Goal: Information Seeking & Learning: Understand process/instructions

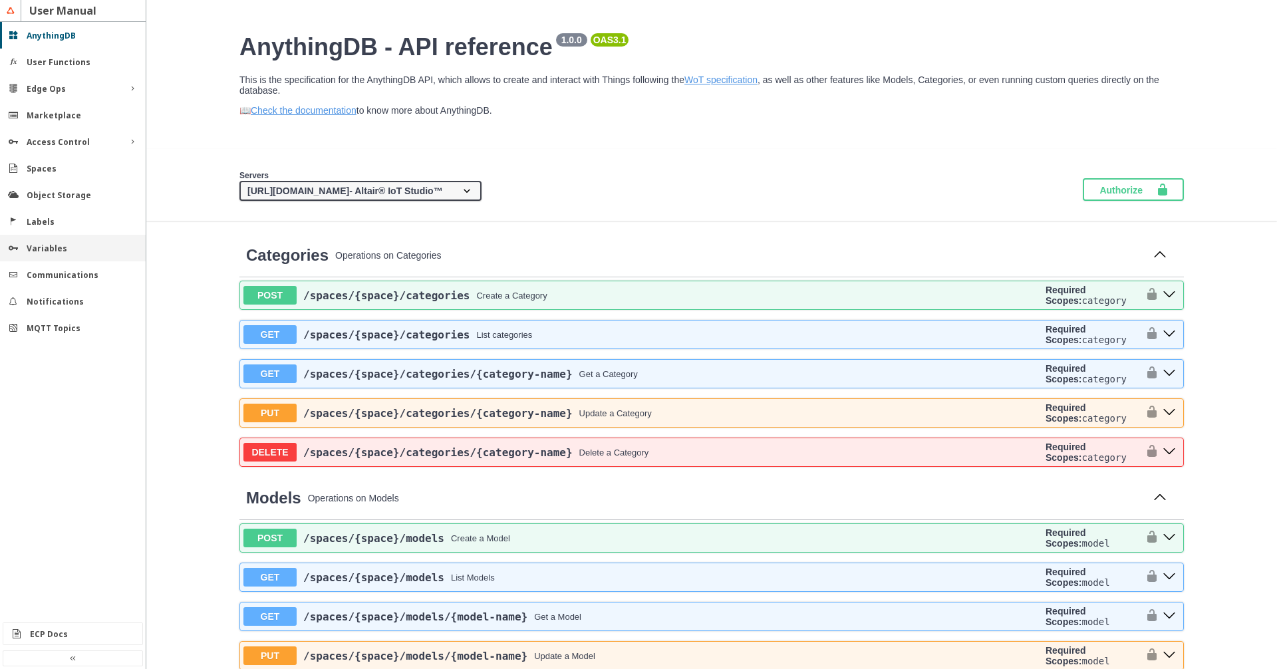
click at [0, 0] on slot "Variables" at bounding box center [0, 0] width 0 height 0
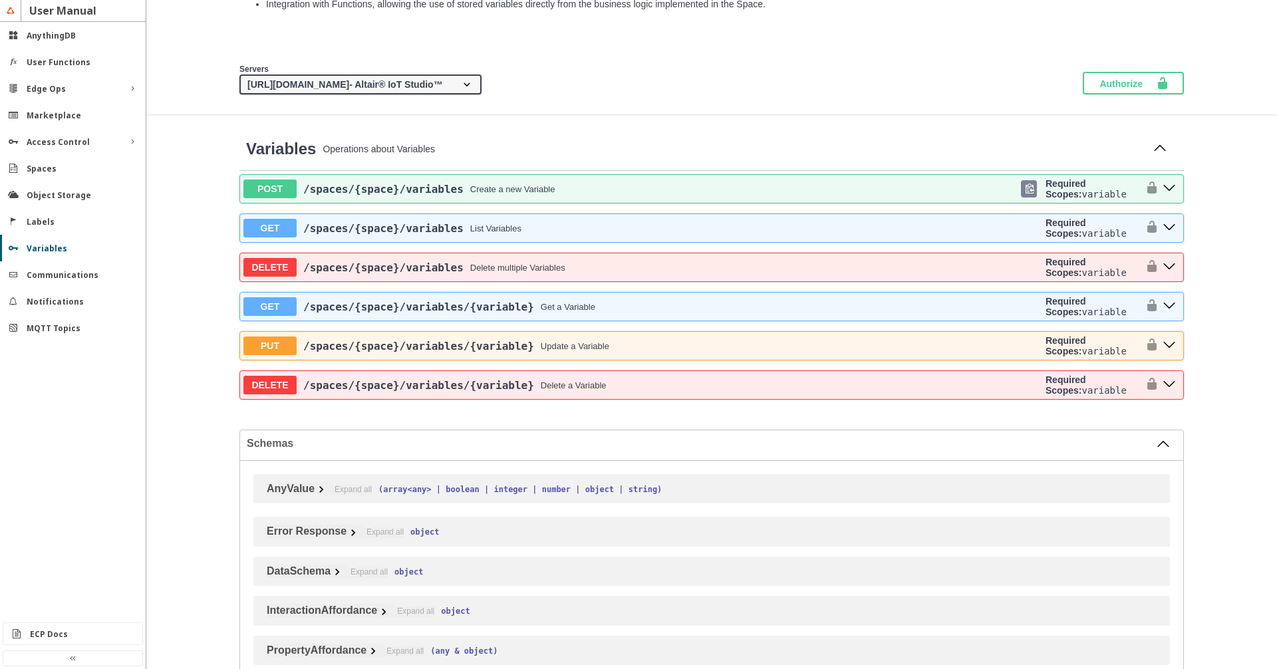
scroll to position [152, 0]
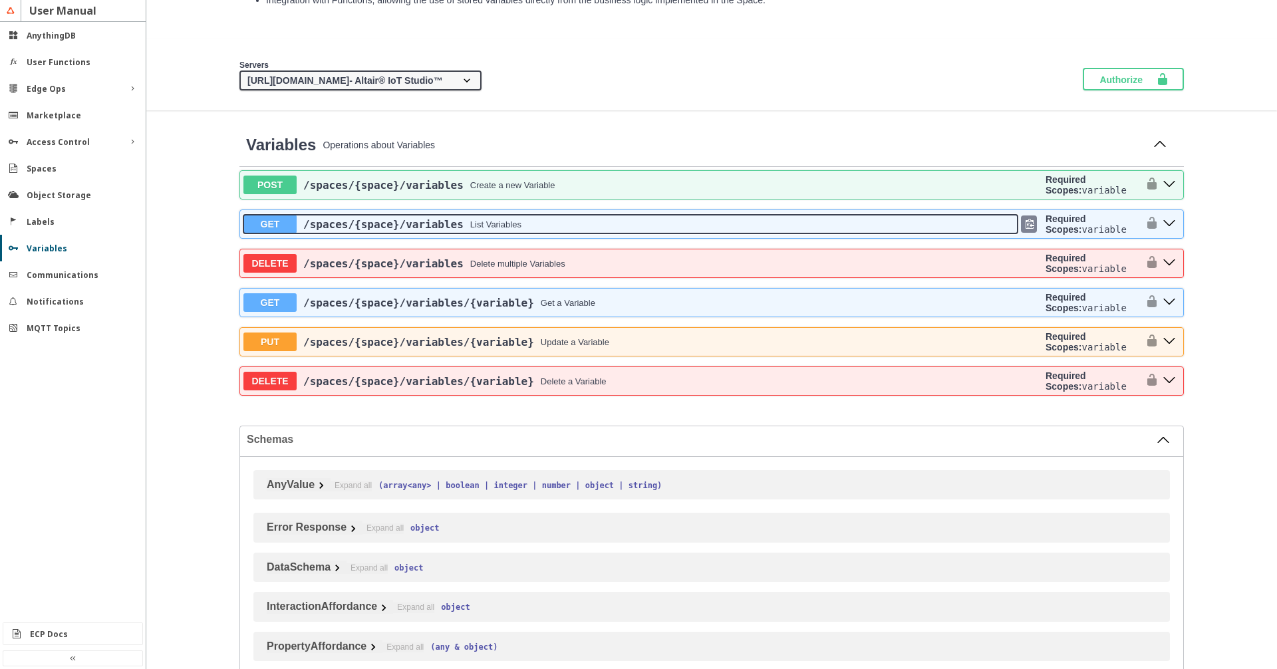
click at [604, 231] on div "/spaces /{space} /variables List Variables" at bounding box center [657, 224] width 721 height 13
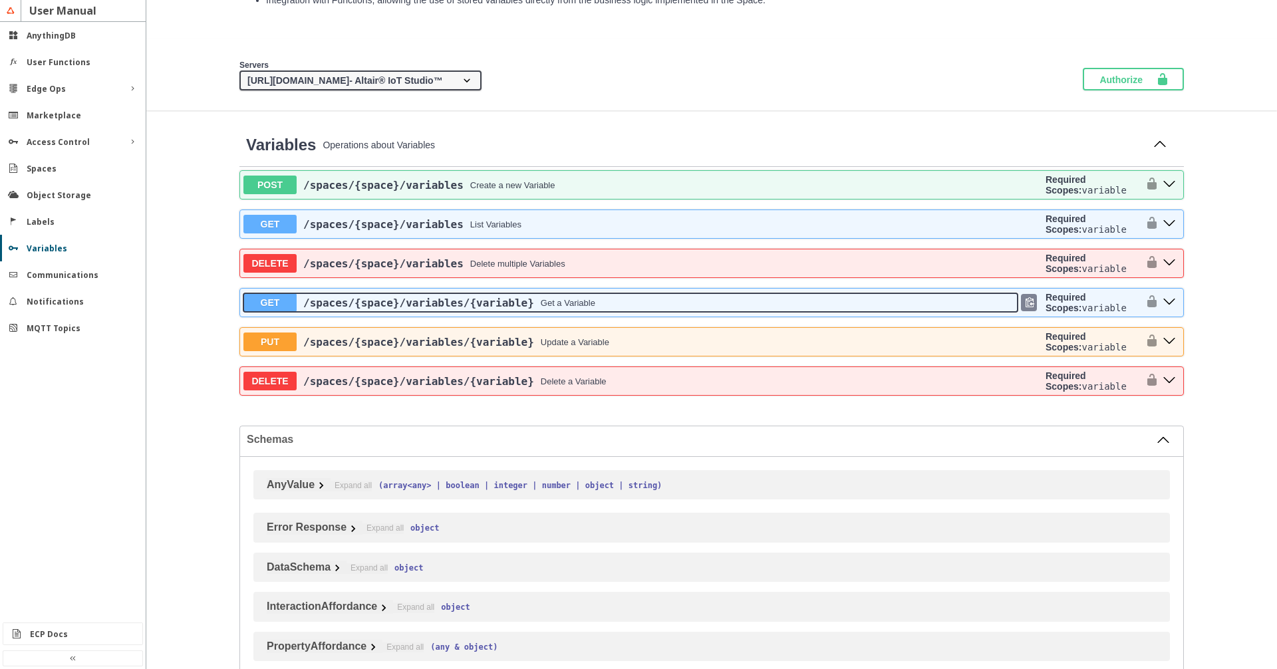
click at [637, 309] on div "/spaces /{space} /variables /{variable} Get a Variable" at bounding box center [657, 303] width 721 height 13
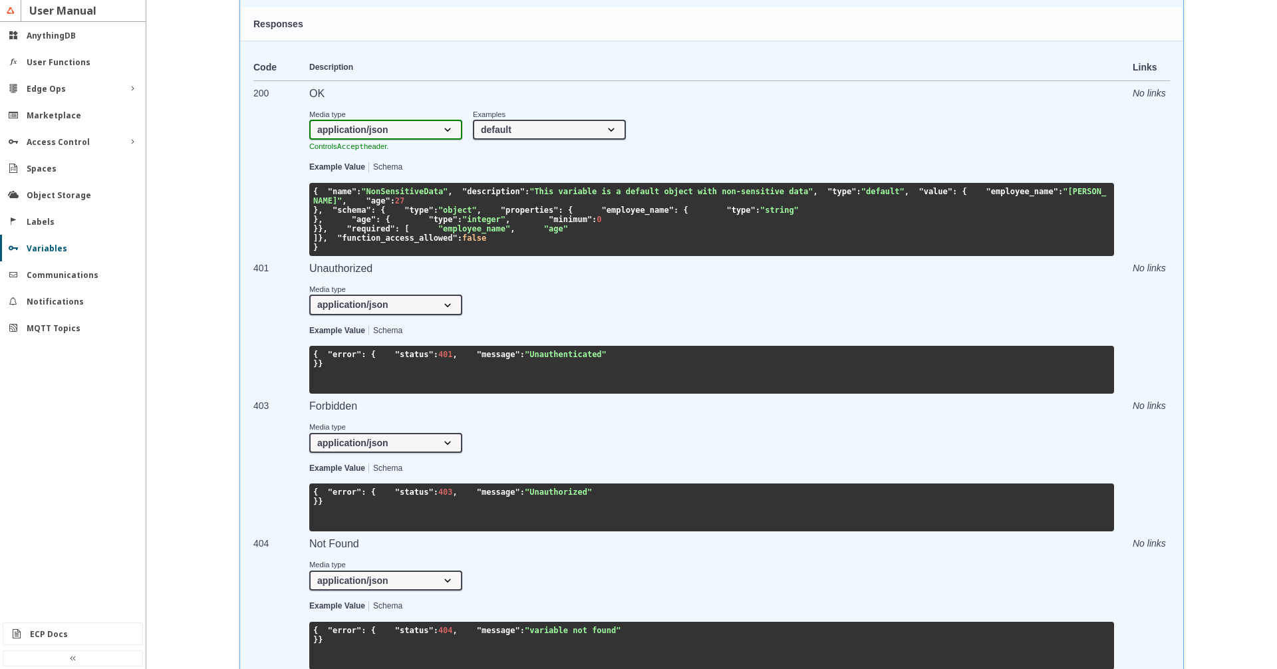
scroll to position [758, 0]
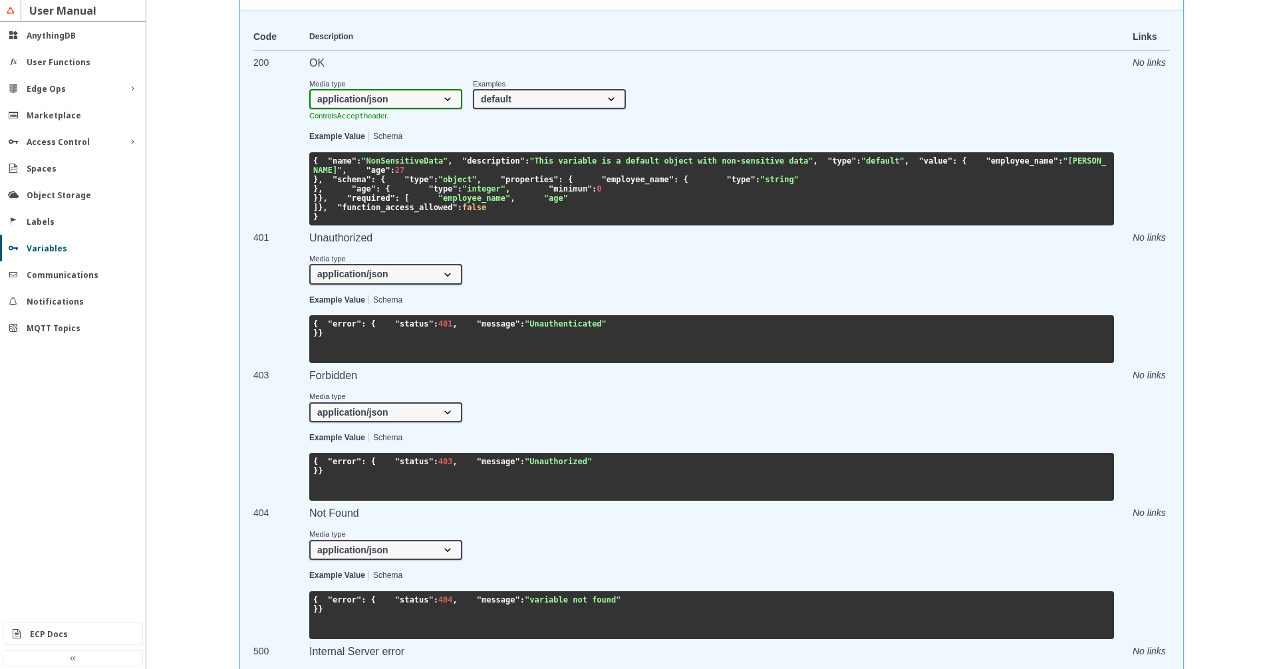
click at [473, 89] on select "default secret oAuth2 mqtt" at bounding box center [549, 99] width 153 height 20
click at [697, 121] on section "Media type application/json Controls Accept header. Examples default secret oAu…" at bounding box center [711, 95] width 805 height 52
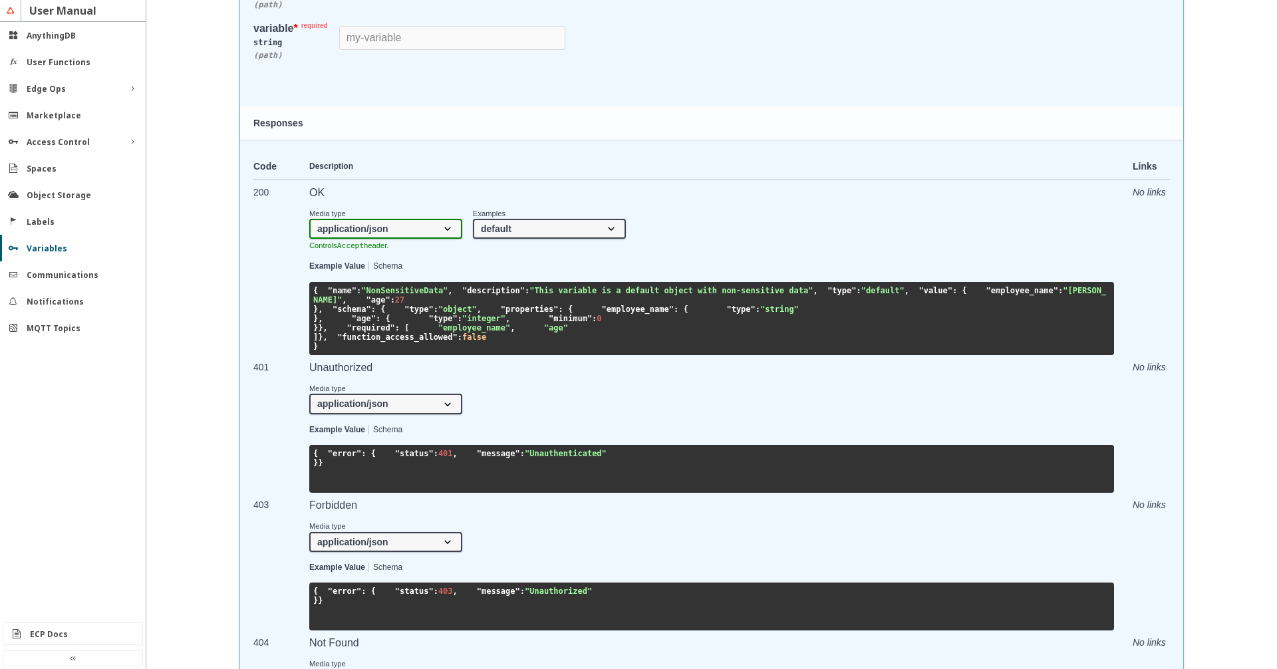
scroll to position [607, 0]
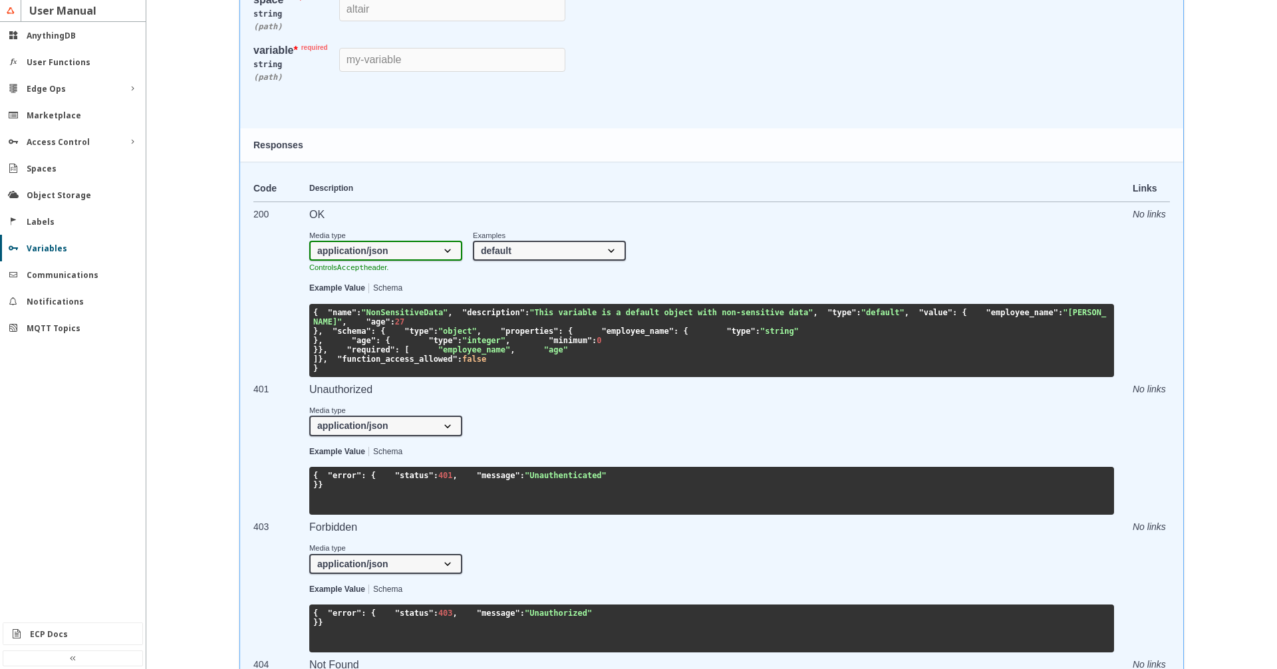
click at [473, 241] on select "default secret oAuth2 mqtt" at bounding box center [549, 251] width 153 height 20
click at [560, 261] on select "default secret oAuth2 mqtt" at bounding box center [549, 251] width 153 height 20
click at [473, 241] on select "default secret oAuth2 mqtt" at bounding box center [549, 251] width 153 height 20
click at [560, 261] on select "default secret oAuth2 mqtt" at bounding box center [549, 251] width 153 height 20
click at [473, 241] on select "default secret oAuth2 mqtt" at bounding box center [549, 251] width 153 height 20
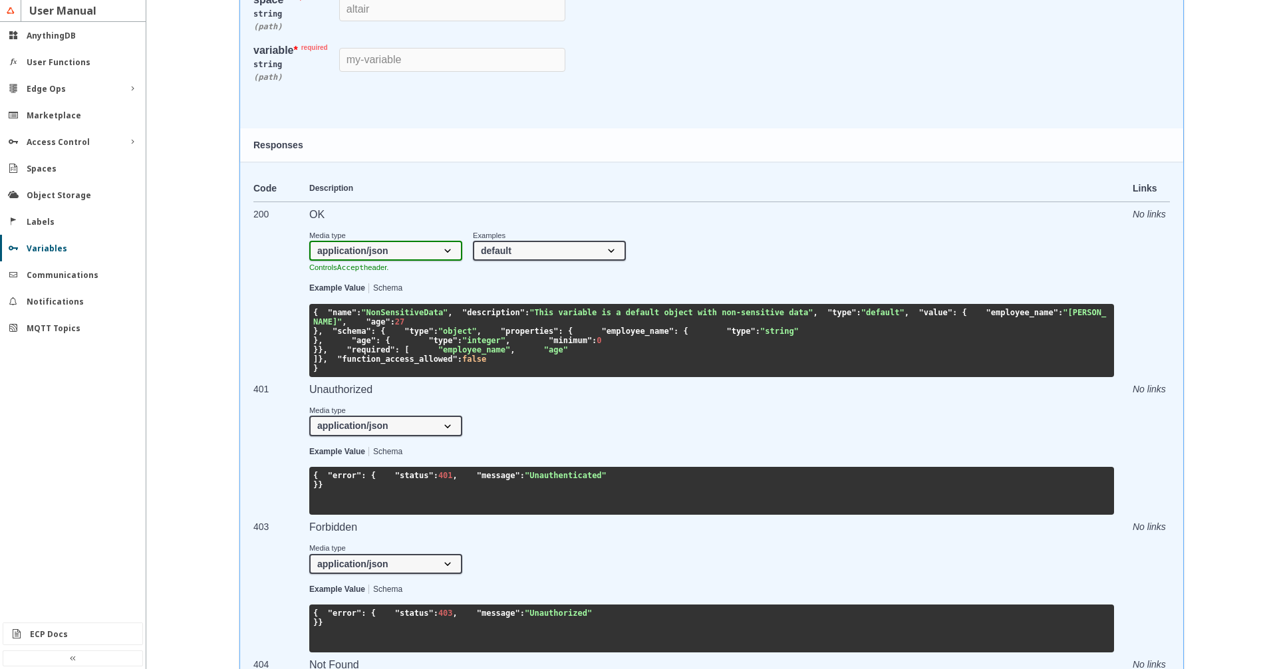
click at [430, 273] on section "Media type application/json Controls Accept header. Examples default secret oAu…" at bounding box center [711, 247] width 805 height 52
click at [309, 241] on select "application/json" at bounding box center [385, 251] width 153 height 20
click at [430, 261] on select "application/json" at bounding box center [385, 251] width 153 height 20
click at [309, 241] on select "application/json" at bounding box center [385, 251] width 153 height 20
click at [645, 273] on section "Media type application/json Controls Accept header. Examples default secret oAu…" at bounding box center [711, 247] width 805 height 52
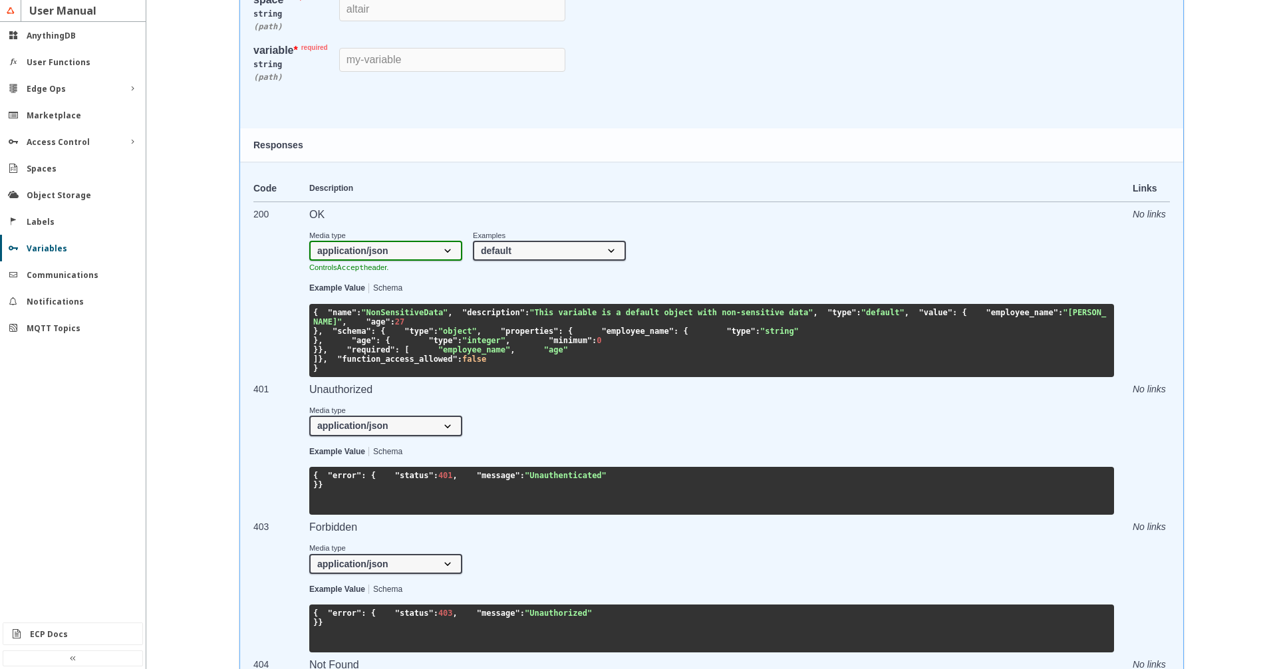
click at [645, 273] on section "Media type application/json Controls Accept header. Examples default secret oAu…" at bounding box center [711, 247] width 805 height 52
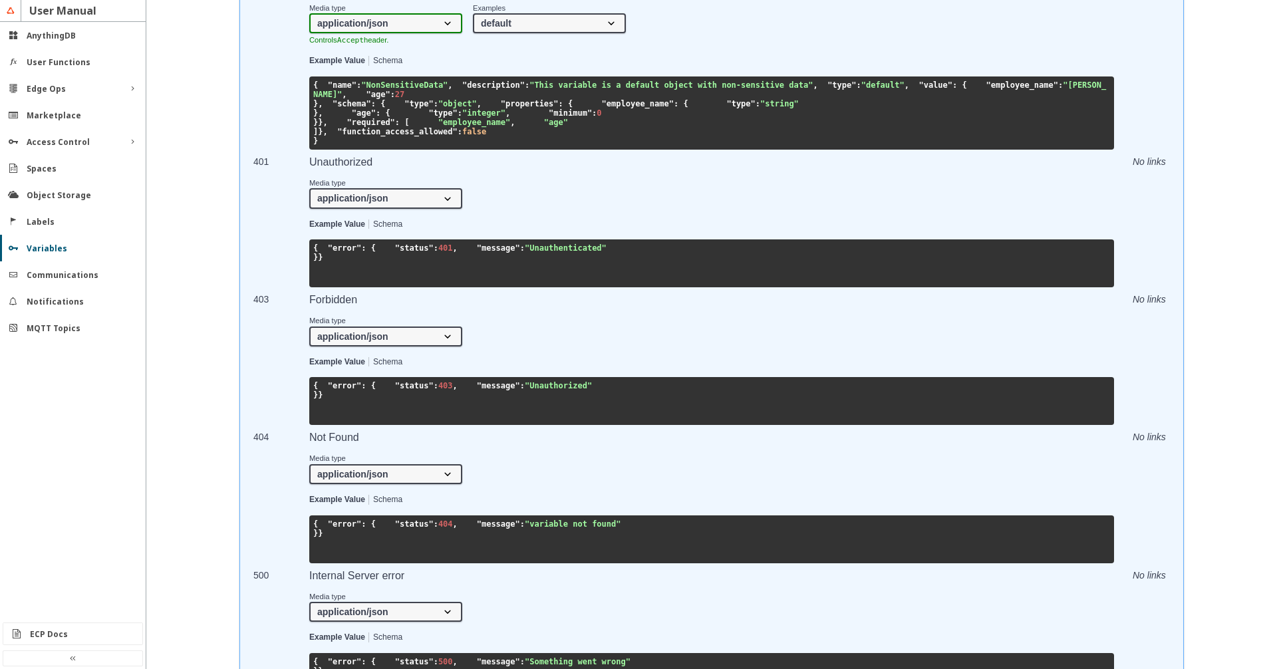
scroll to position [0, 0]
click at [777, 45] on section "Media type application/json Controls Accept header. Examples default secret oAu…" at bounding box center [711, 19] width 805 height 52
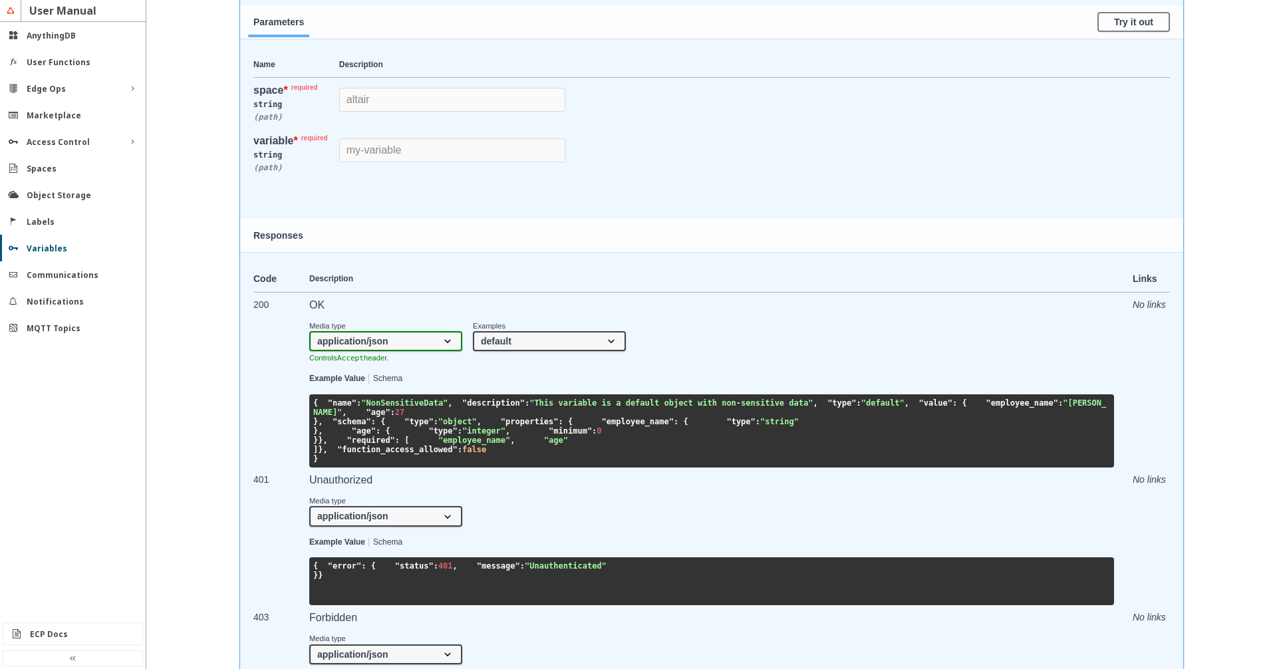
scroll to position [607, 0]
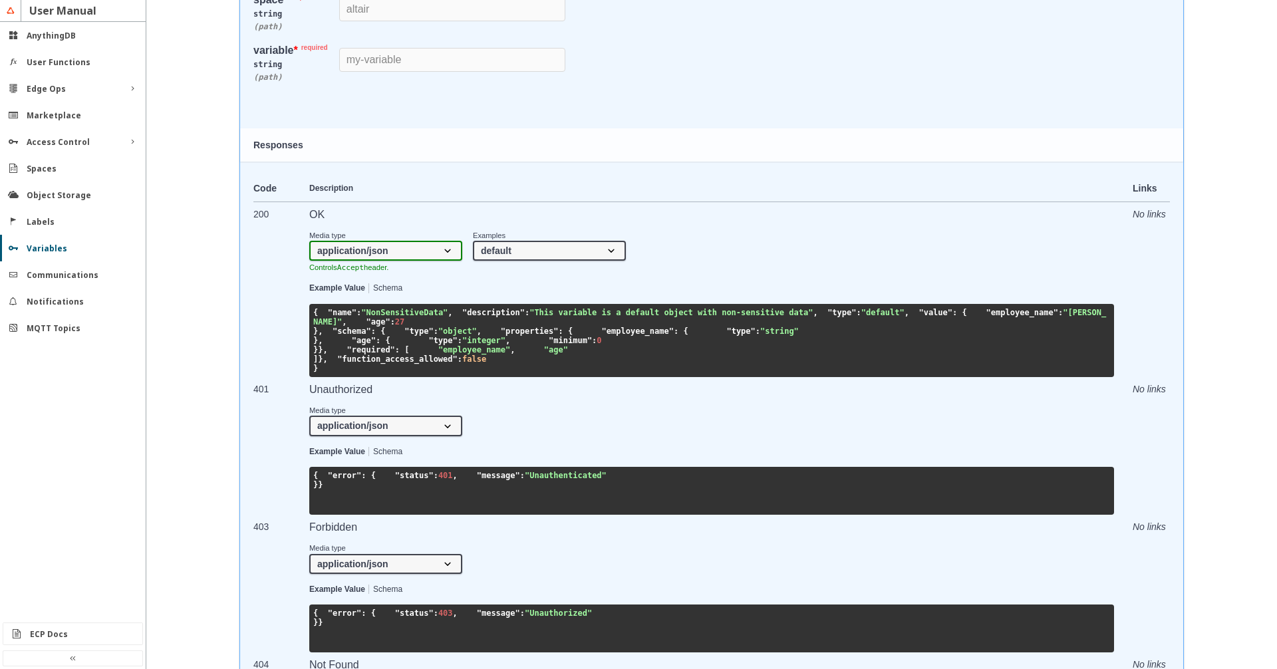
click at [473, 241] on select "default secret oAuth2 mqtt" at bounding box center [549, 251] width 153 height 20
select select "mqtt"
click option "mqtt" at bounding box center [0, 0] width 0 height 0
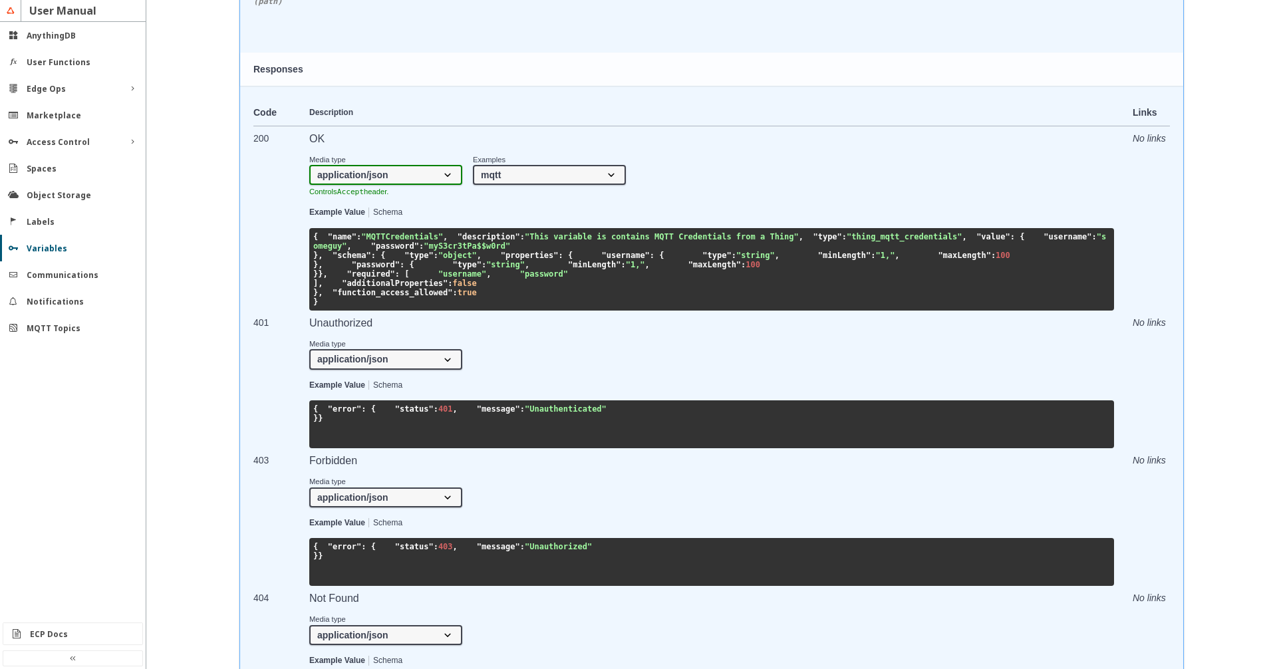
scroll to position [41, 0]
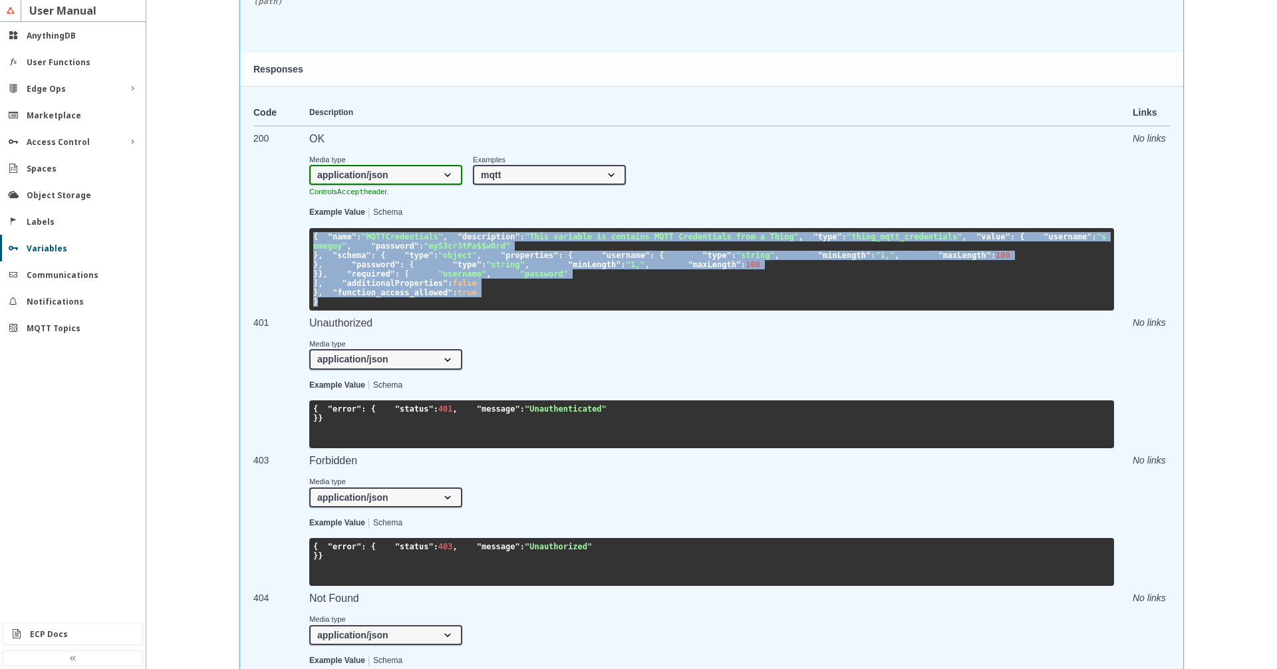
drag, startPoint x: 313, startPoint y: 311, endPoint x: 432, endPoint y: 561, distance: 277.0
click at [432, 311] on pre "{ "name" : "MQTTCredentials" , "description" : "This variable is contains MQTT …" at bounding box center [711, 269] width 805 height 82
copy code "{ "name" : "MQTTCredentials" , "description" : "This variable is contains MQTT …"
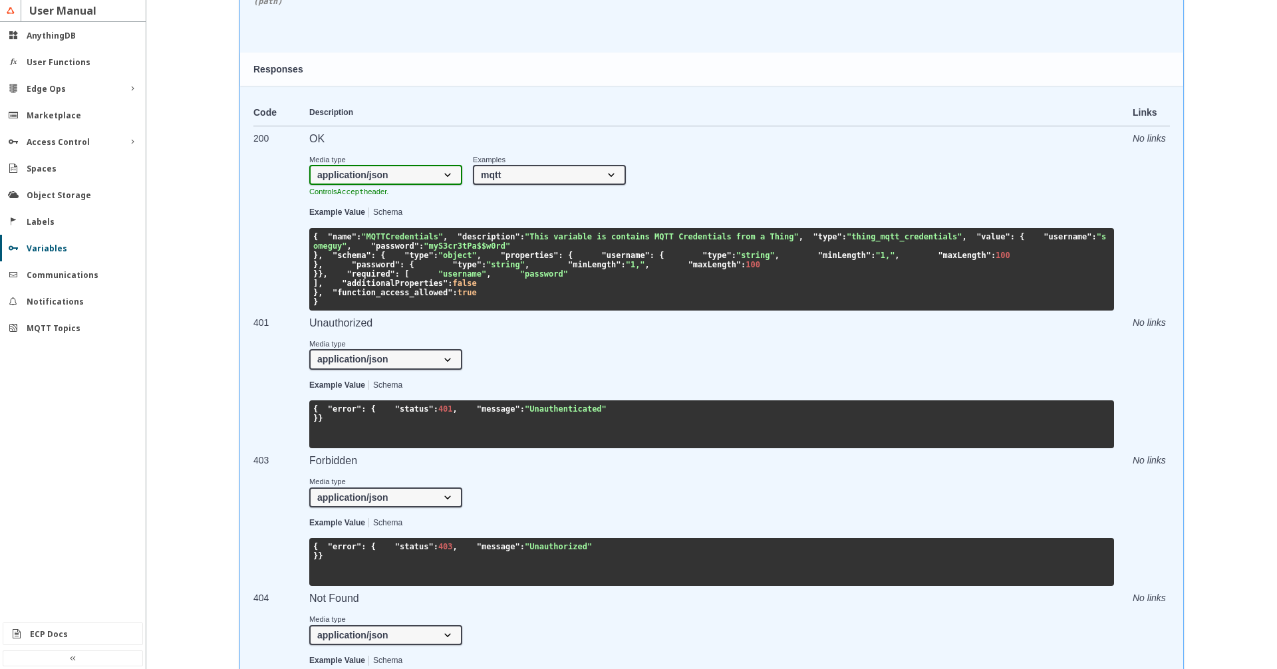
click at [706, 197] on section "Media type application/json Controls Accept header. Examples default secret oAu…" at bounding box center [711, 171] width 805 height 52
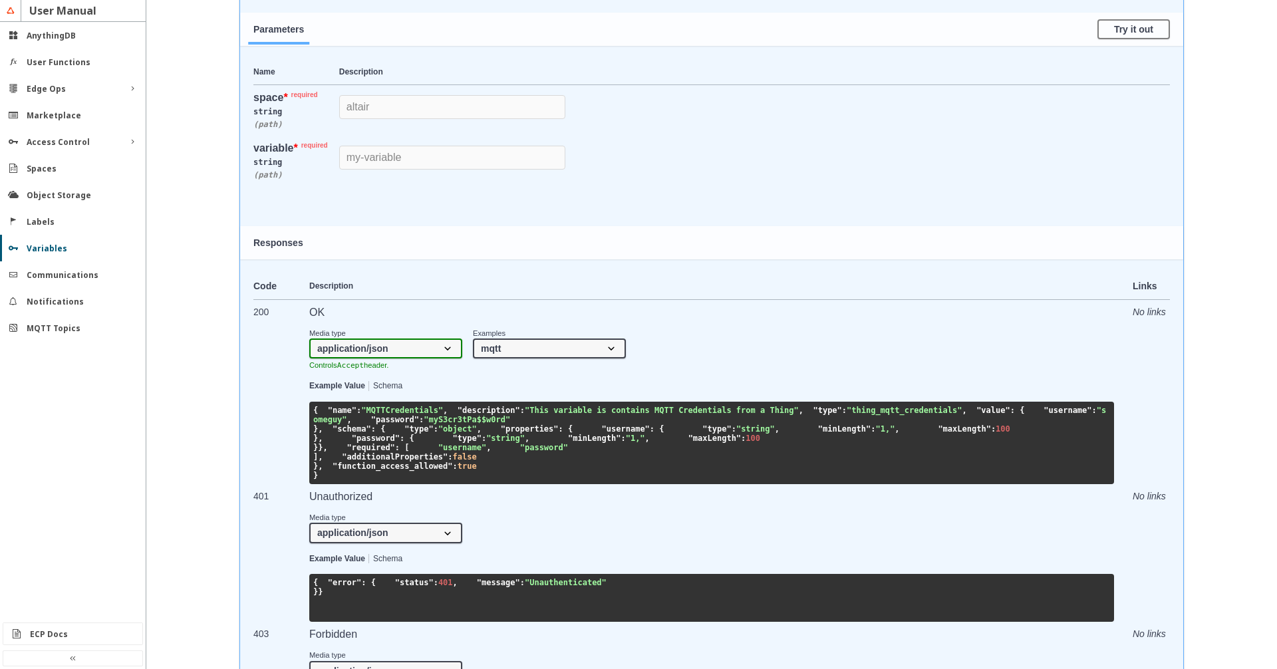
scroll to position [531, 0]
